Goal: Task Accomplishment & Management: Use online tool/utility

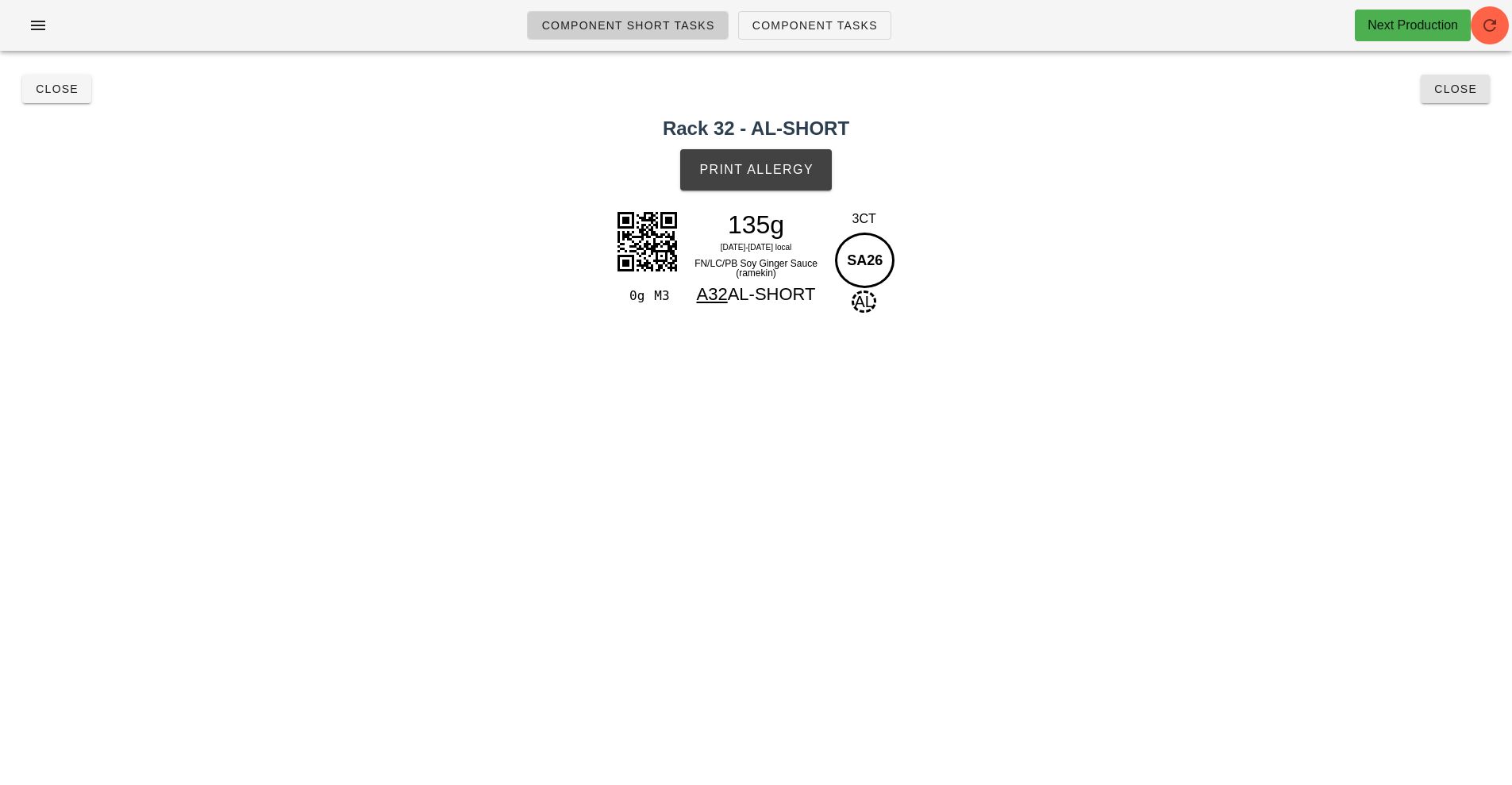
click at [1457, 88] on span "Close" at bounding box center [1455, 88] width 43 height 12
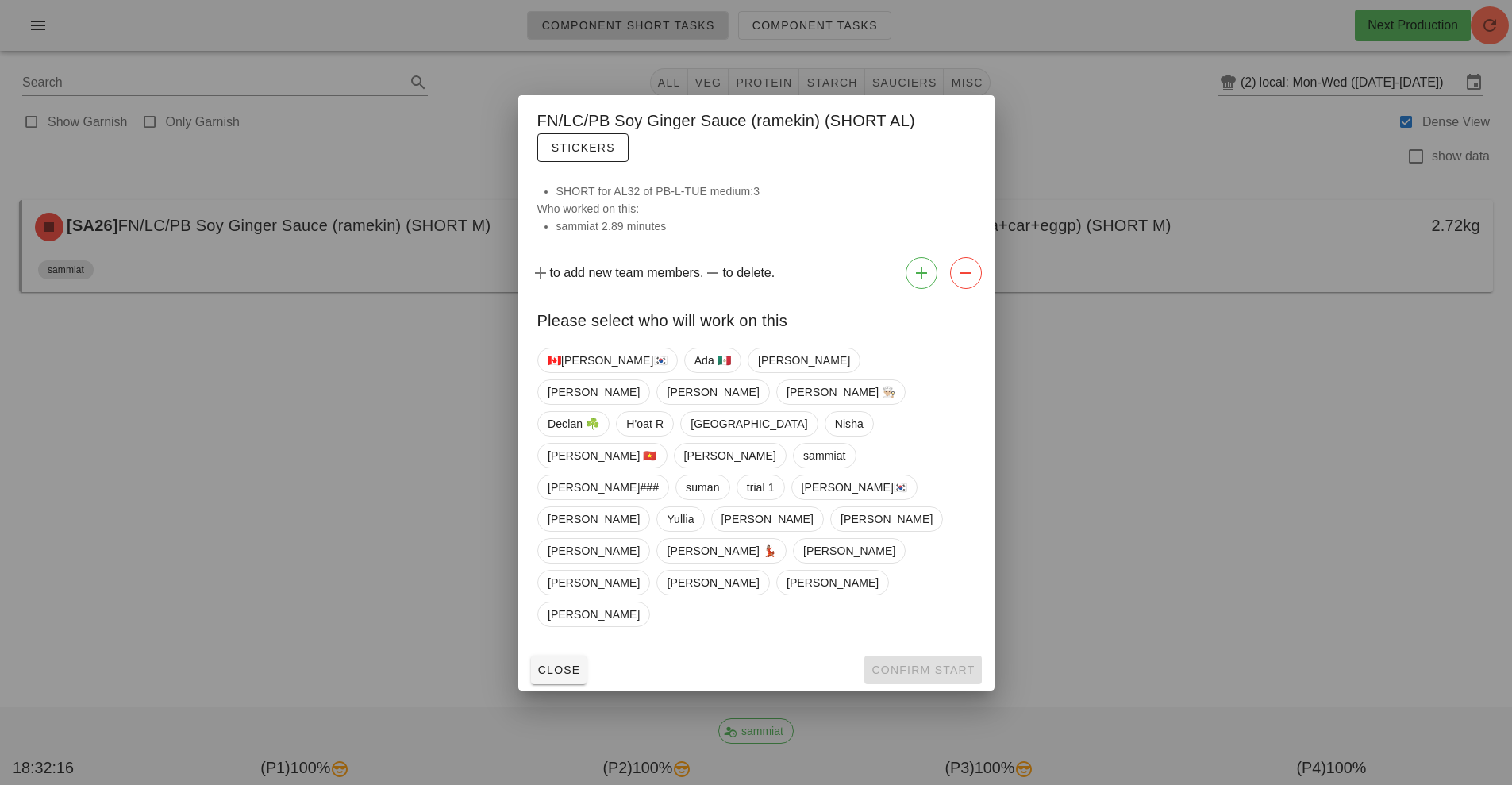
click at [371, 510] on div at bounding box center [756, 392] width 1512 height 785
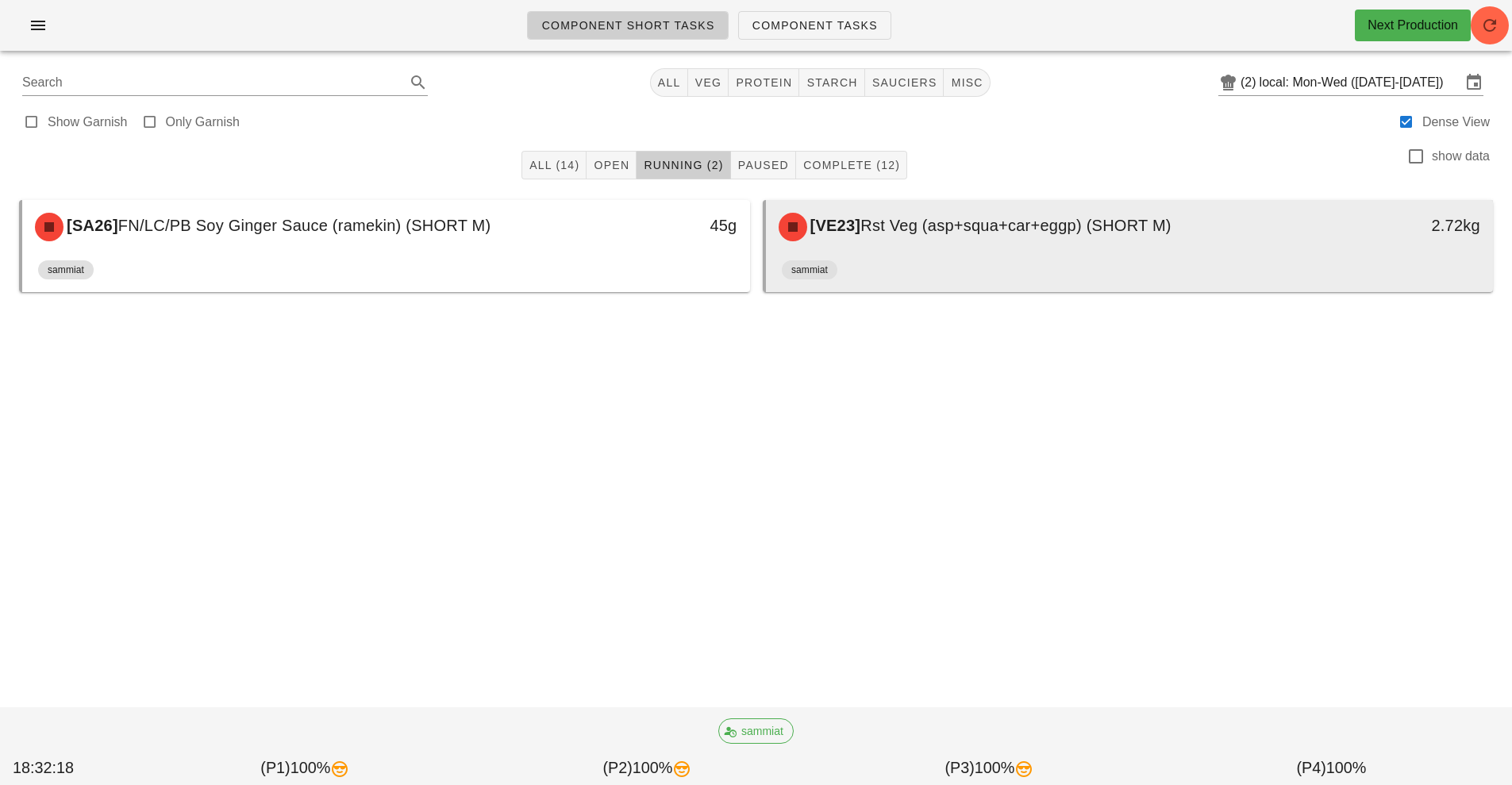
click at [919, 238] on div "[VE23] Rst Veg (asp+squa+car+eggp) (SHORT M)" at bounding box center [1038, 227] width 540 height 48
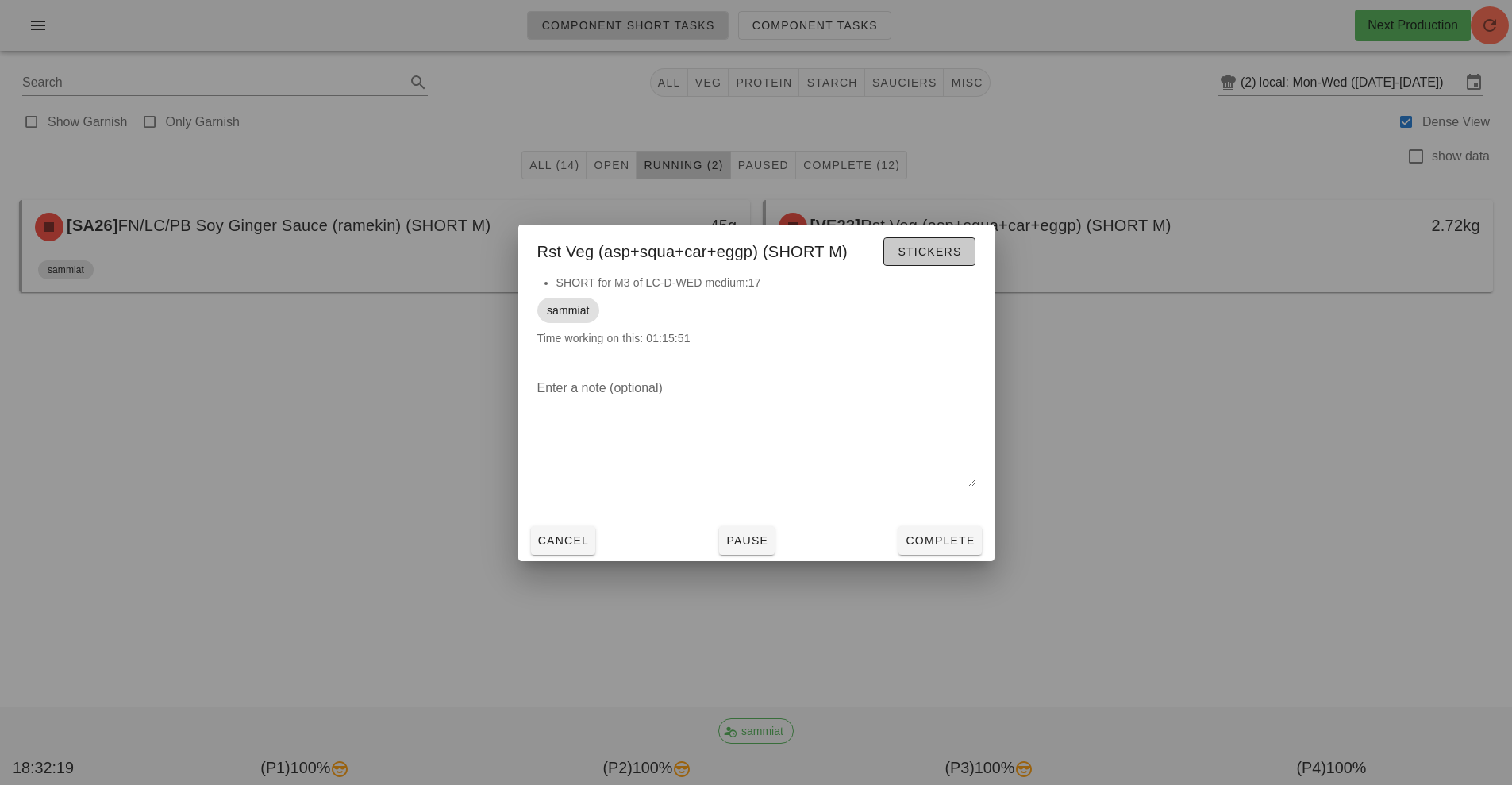
click at [947, 247] on span "Stickers" at bounding box center [929, 251] width 64 height 12
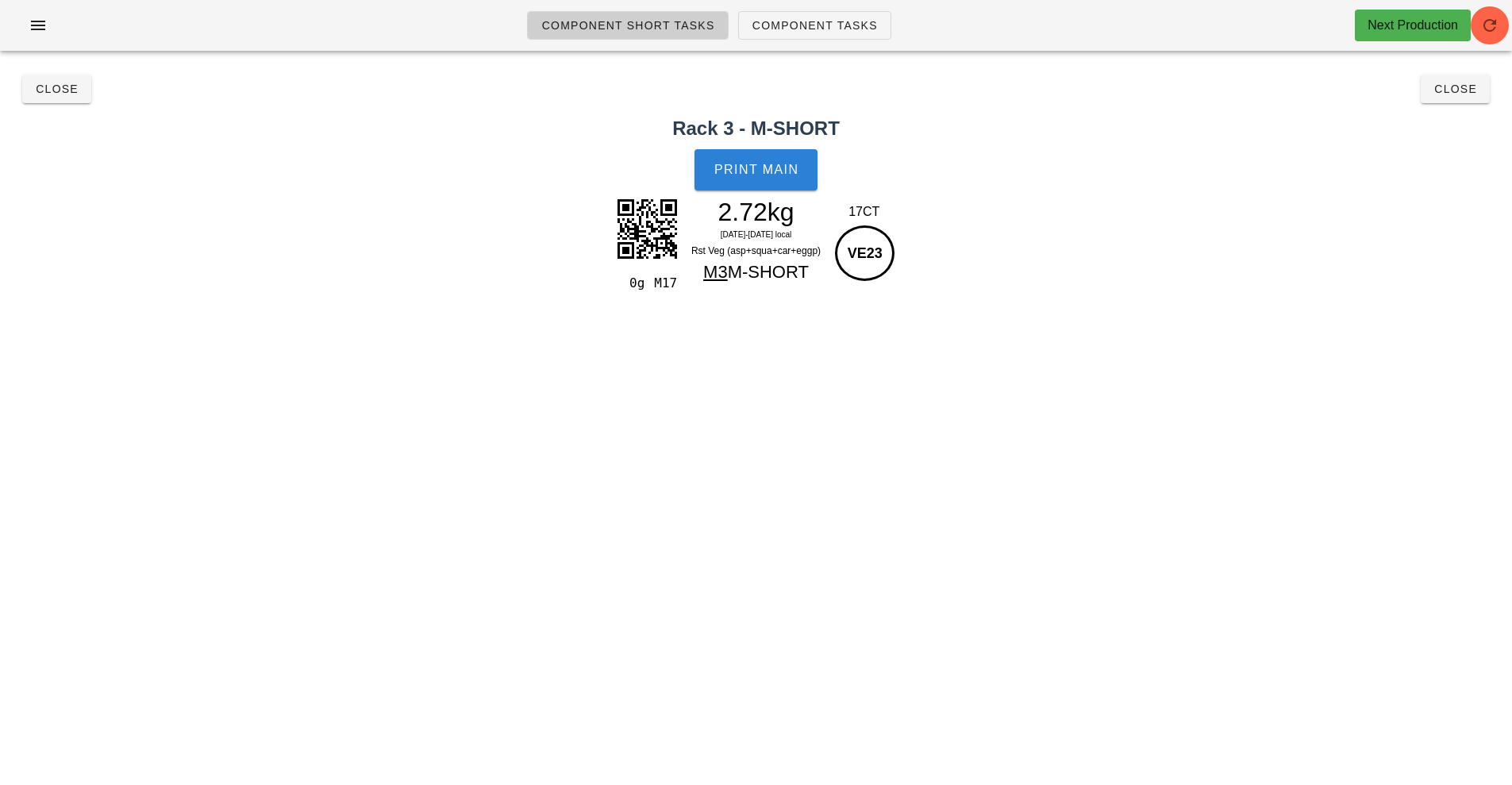
click at [773, 177] on button "Print Main" at bounding box center [755, 170] width 122 height 41
click at [1482, 94] on button "Close" at bounding box center [1455, 88] width 69 height 29
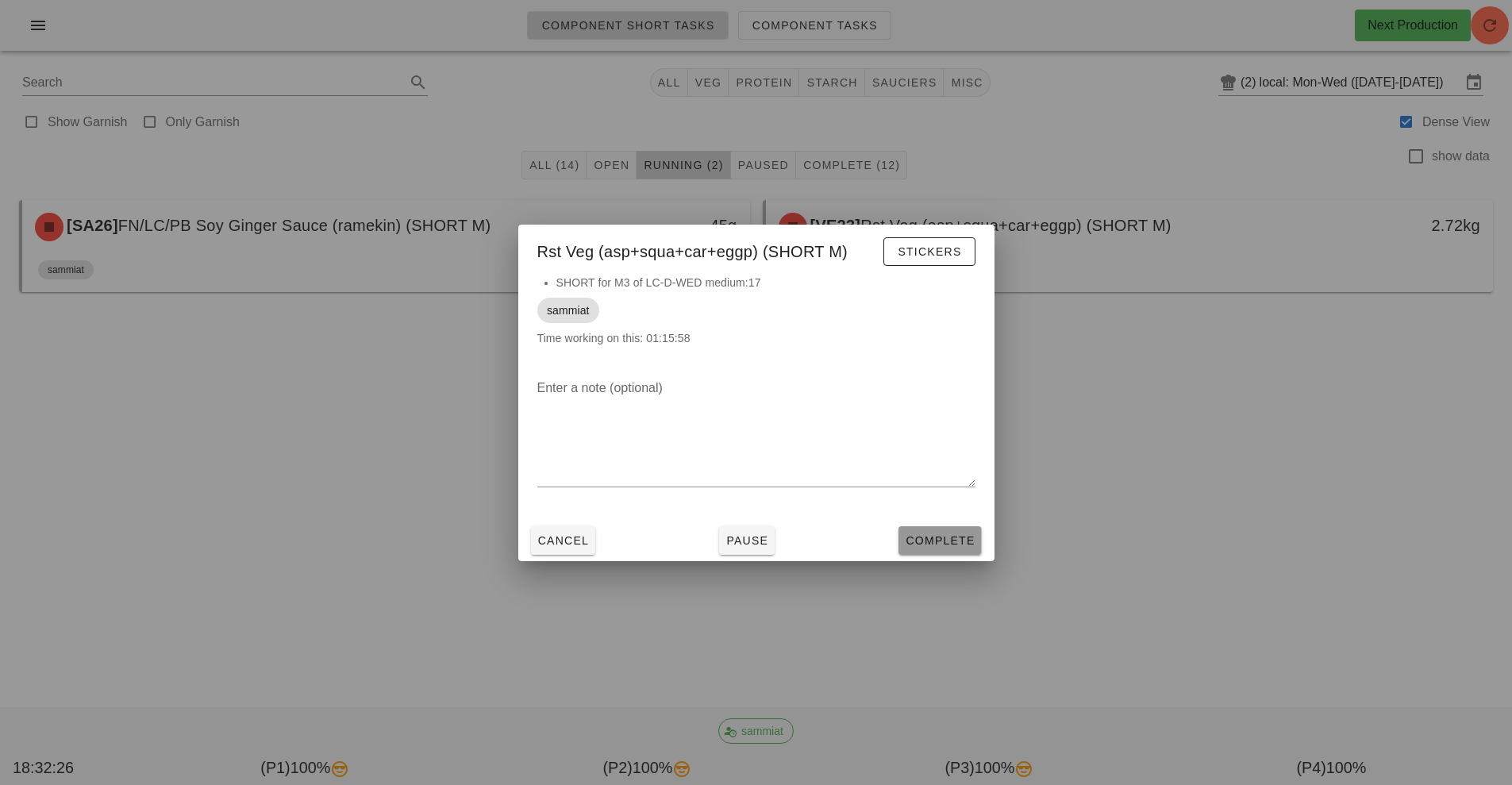
click at [954, 549] on button "Complete" at bounding box center [939, 540] width 83 height 29
